Goal: Transaction & Acquisition: Purchase product/service

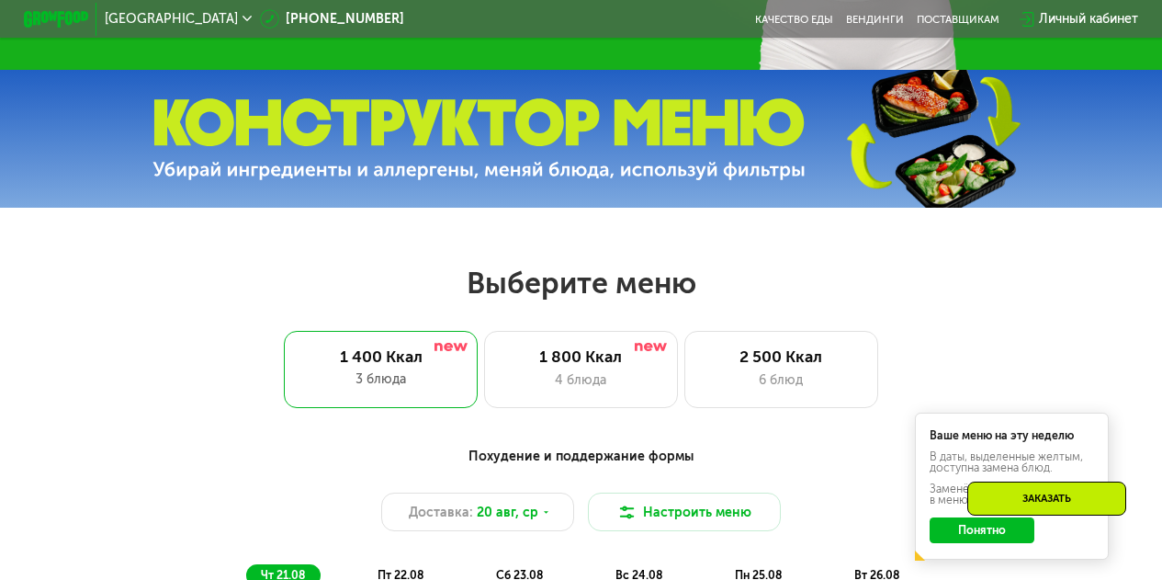
scroll to position [551, 0]
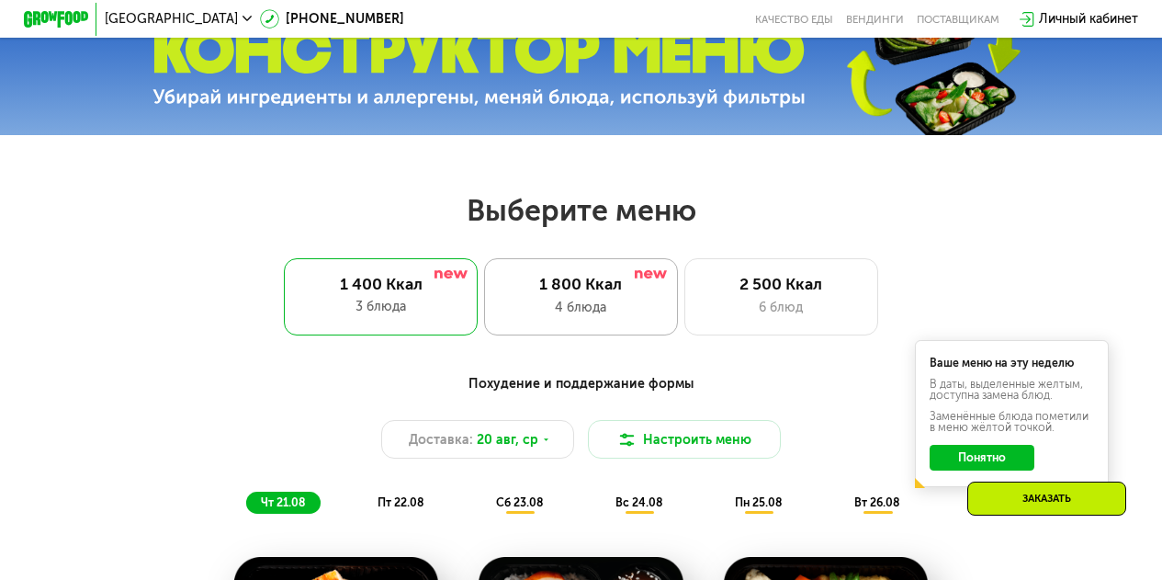
click at [550, 288] on div "1 800 Ккал" at bounding box center [582, 284] width 160 height 19
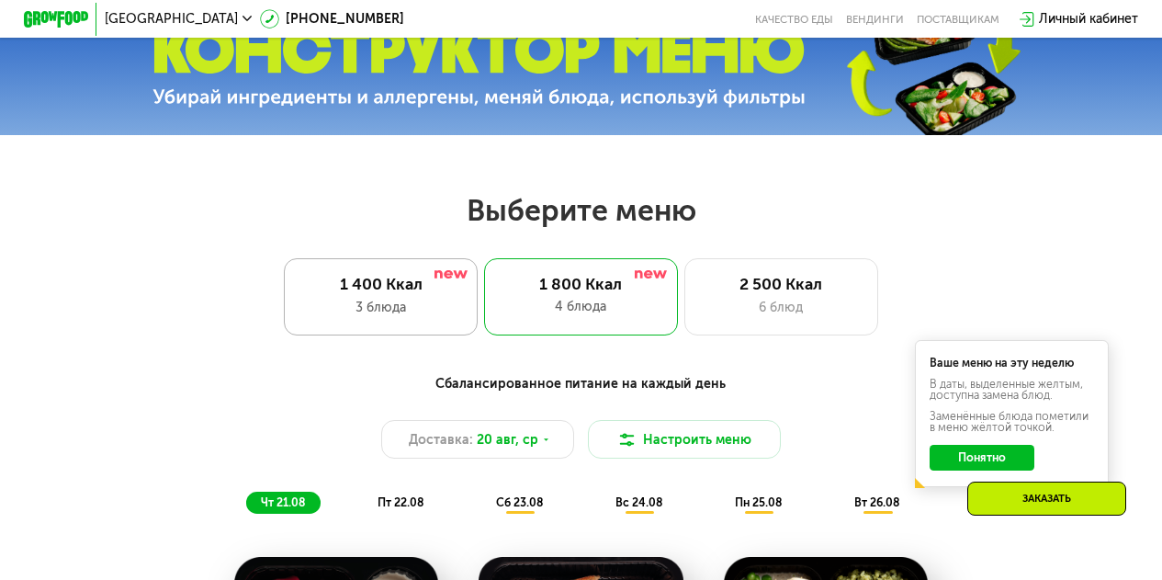
click at [424, 291] on div "1 400 Ккал" at bounding box center [381, 284] width 160 height 19
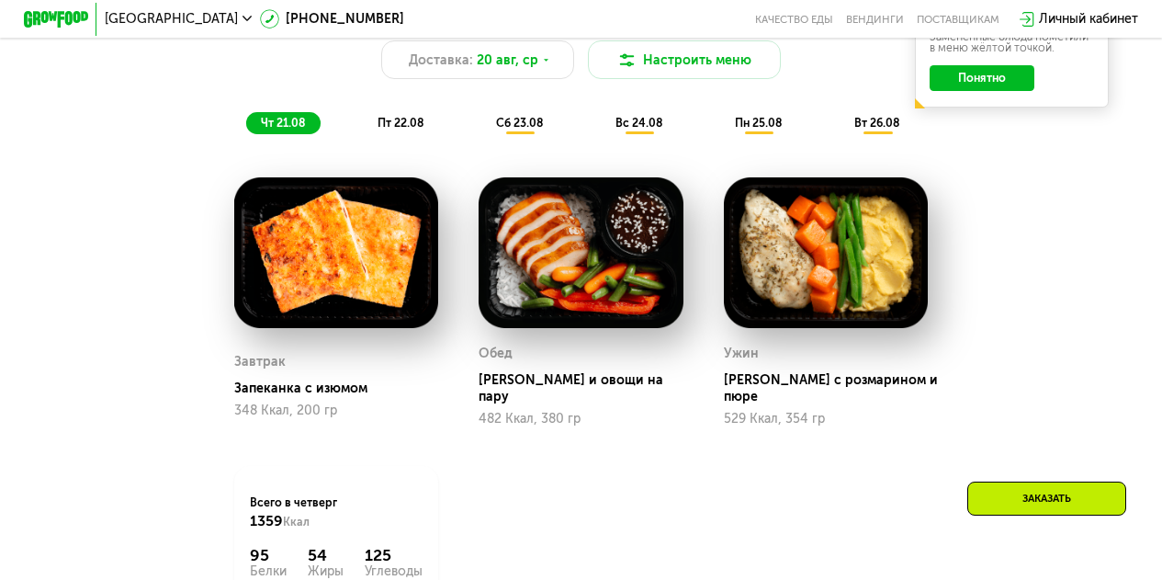
scroll to position [919, 0]
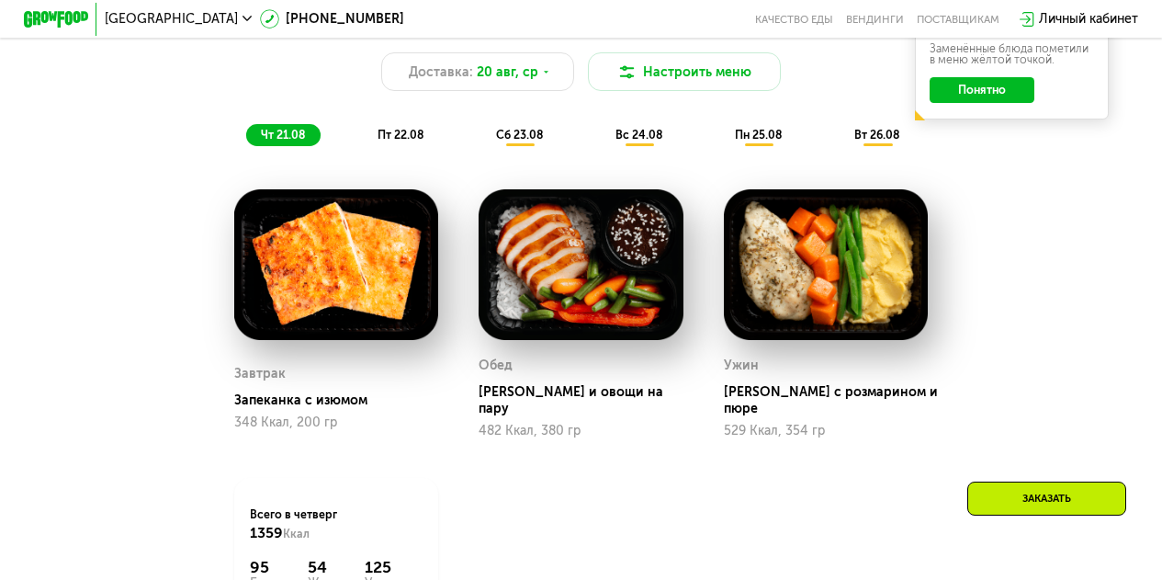
click at [398, 141] on span "пт 22.08" at bounding box center [401, 135] width 46 height 14
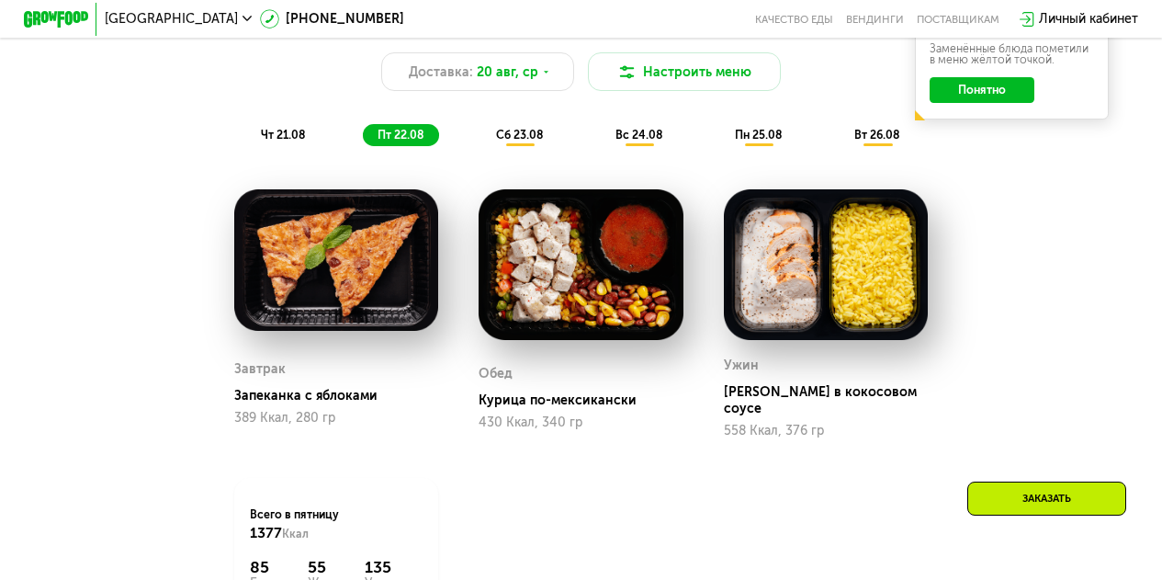
click at [500, 141] on span "сб 23.08" at bounding box center [519, 135] width 47 height 14
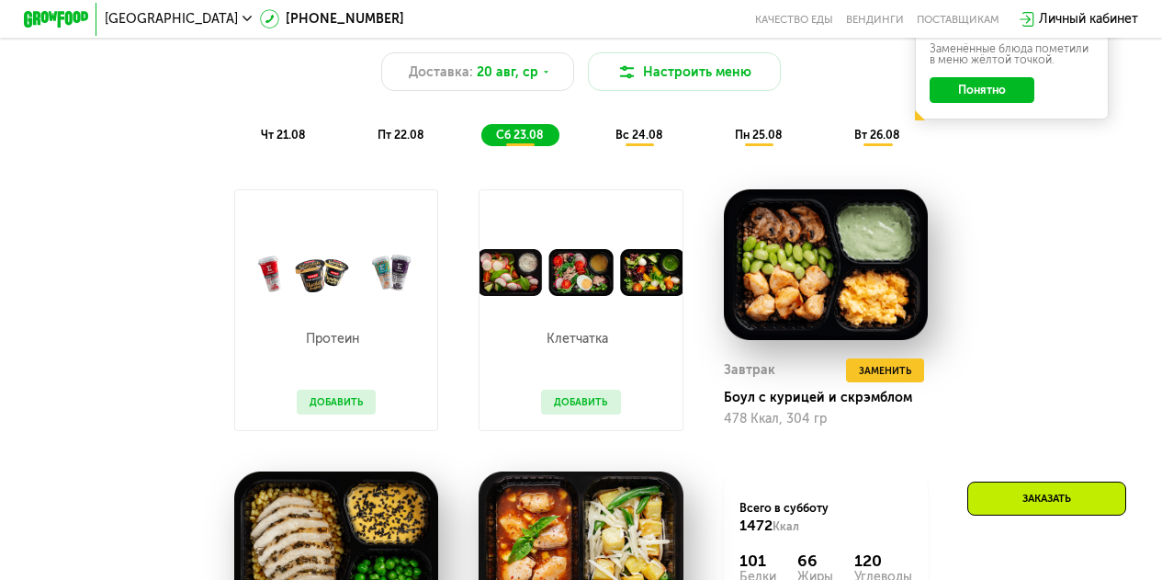
click at [635, 141] on span "вс 24.08" at bounding box center [639, 135] width 47 height 14
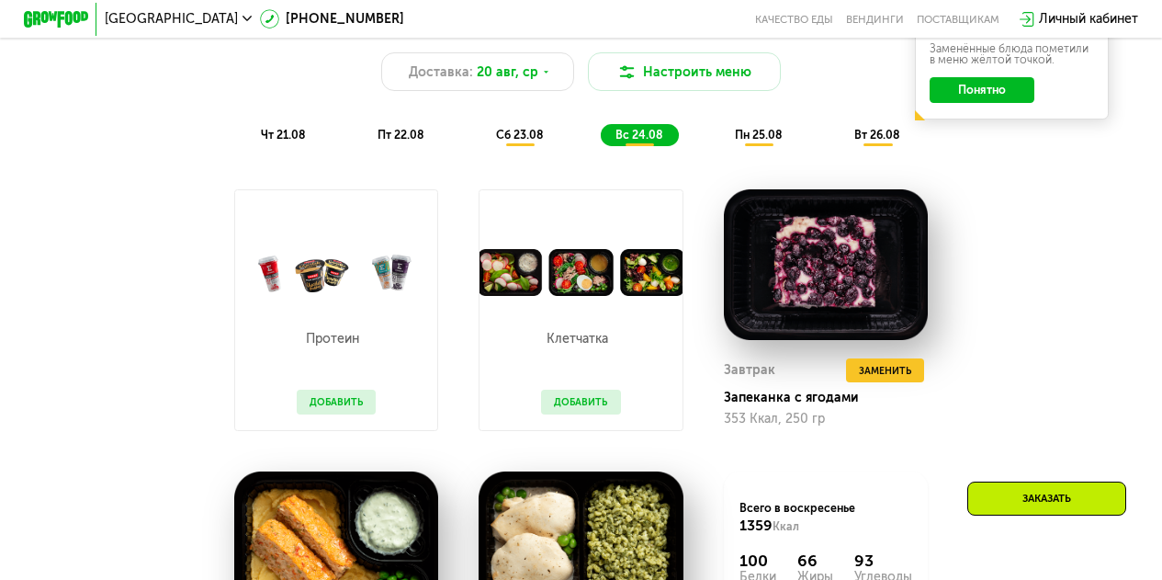
click at [769, 139] on span "пн 25.08" at bounding box center [758, 135] width 47 height 14
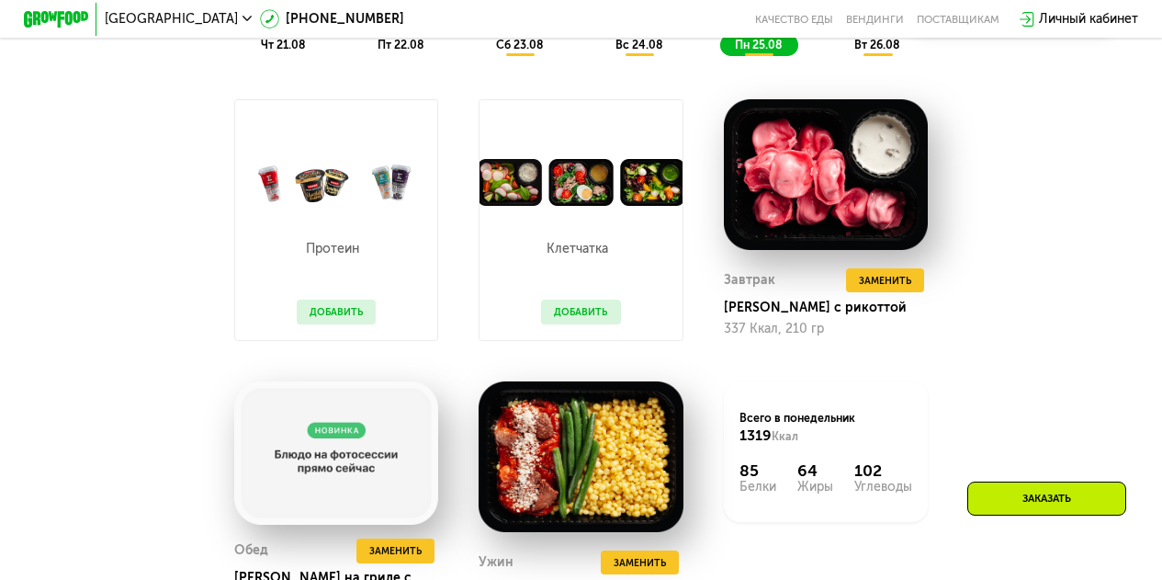
scroll to position [1011, 0]
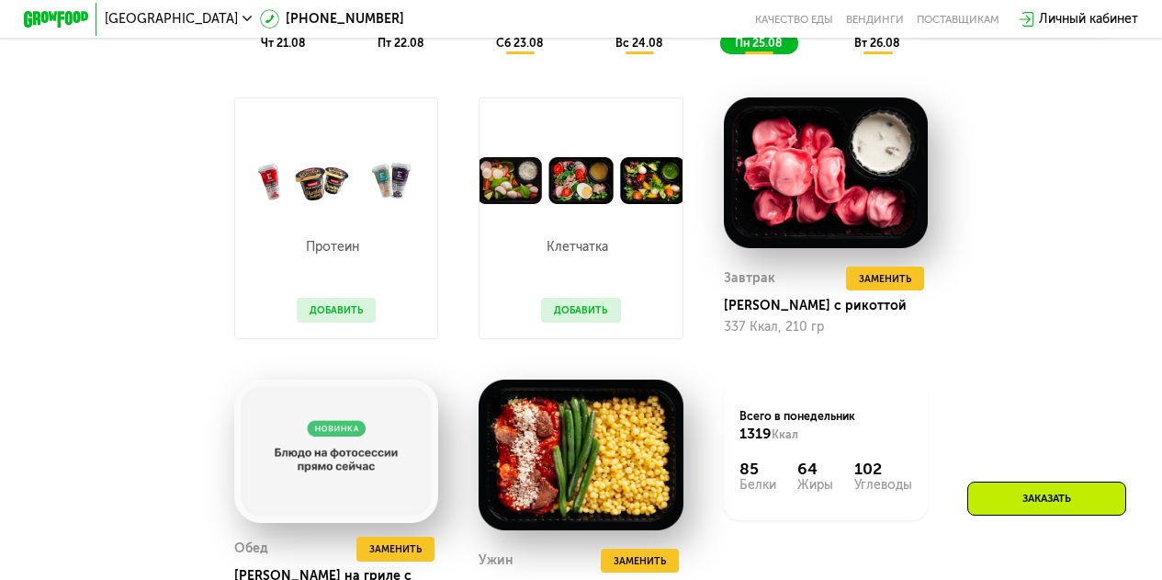
click at [866, 50] on span "вт 26.08" at bounding box center [877, 43] width 45 height 14
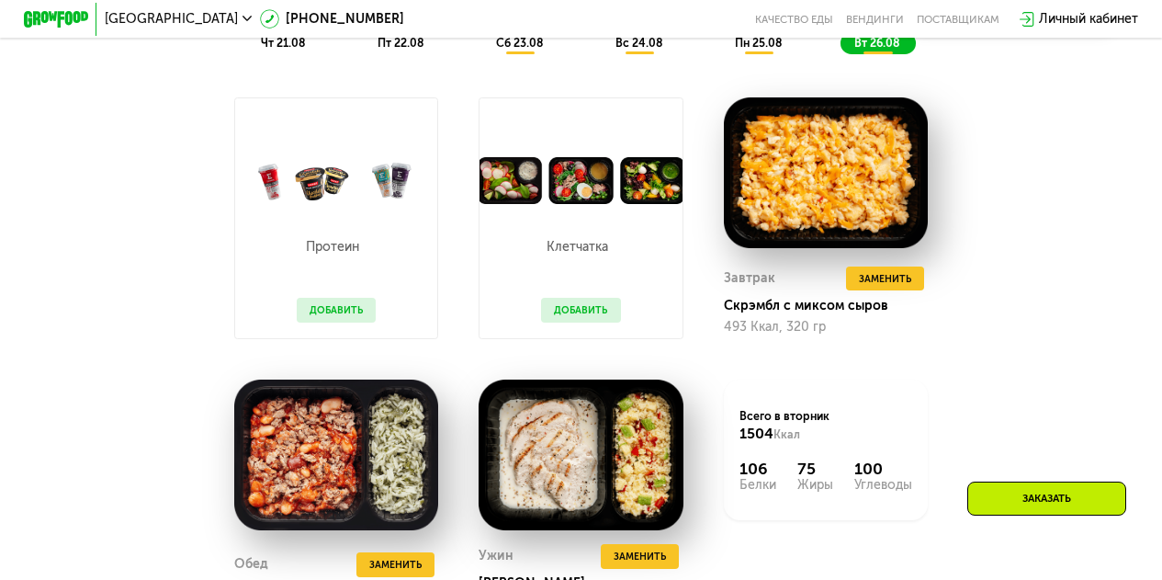
click at [841, 53] on div "пн 25.08" at bounding box center [878, 43] width 75 height 23
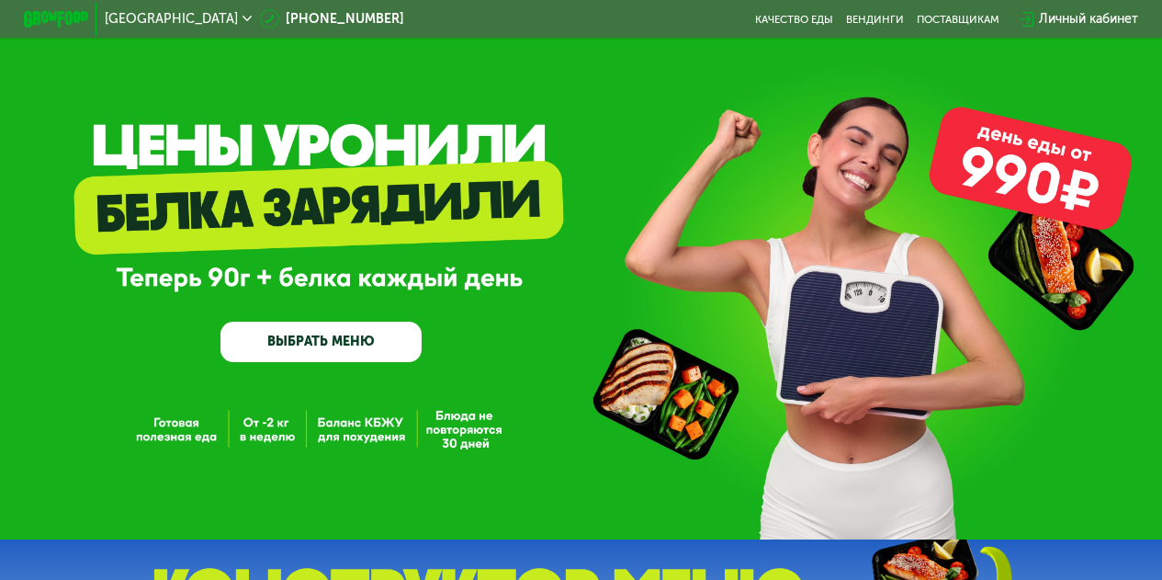
scroll to position [0, 0]
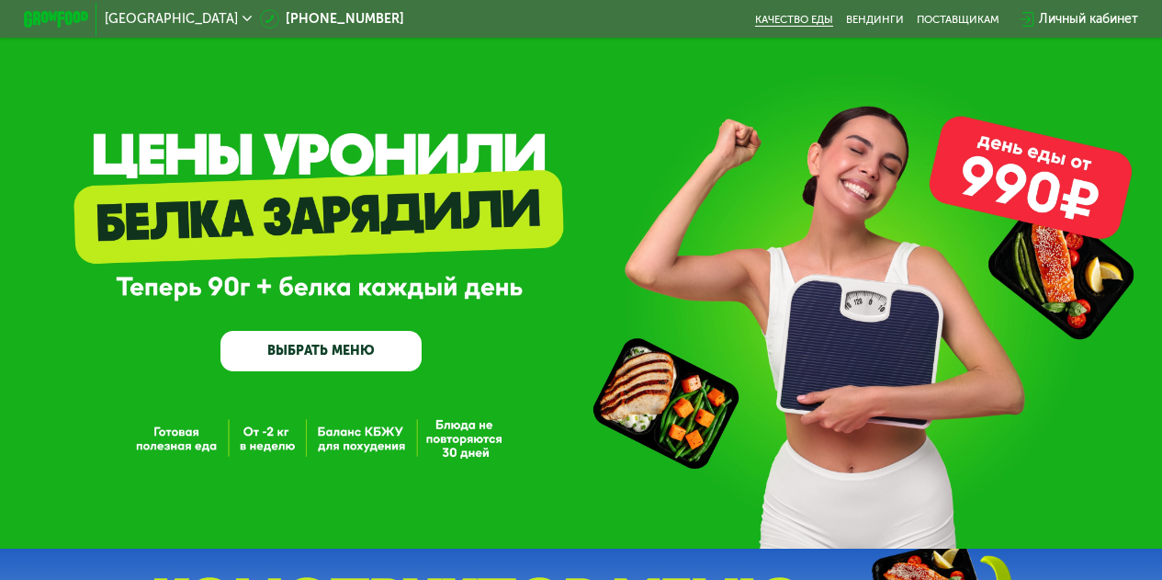
click at [781, 15] on link "Качество еды" at bounding box center [794, 19] width 78 height 13
